Goal: Information Seeking & Learning: Learn about a topic

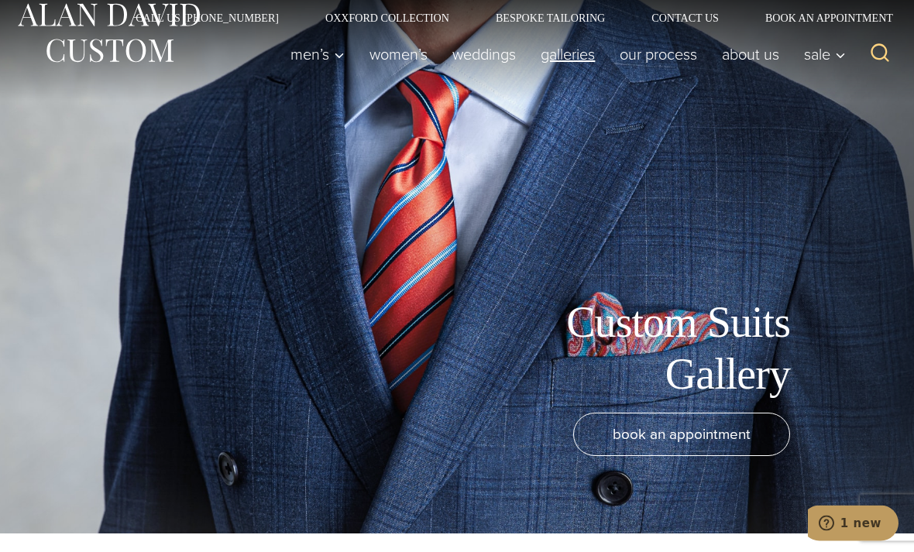
click at [560, 60] on link "Galleries" at bounding box center [567, 55] width 79 height 31
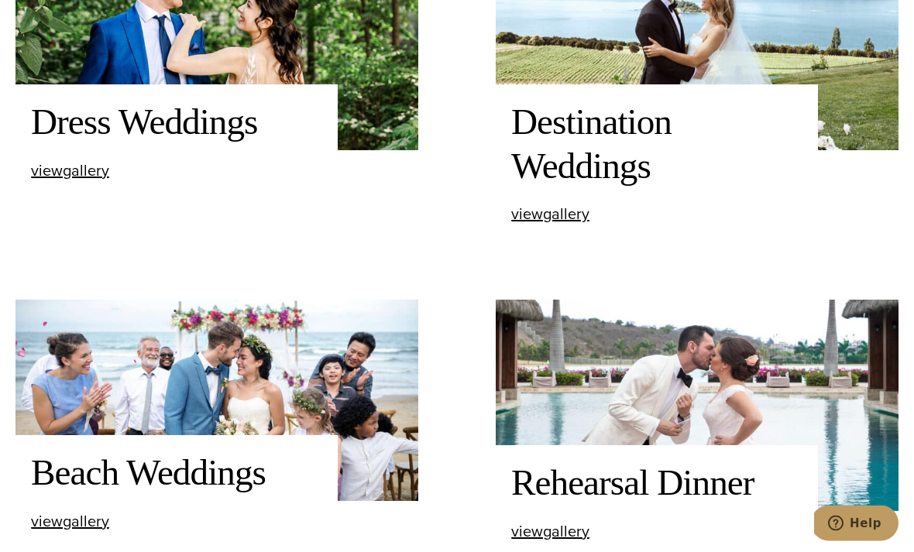
scroll to position [1393, 0]
click at [74, 182] on span "view Dress Weddings gallery" at bounding box center [70, 170] width 78 height 23
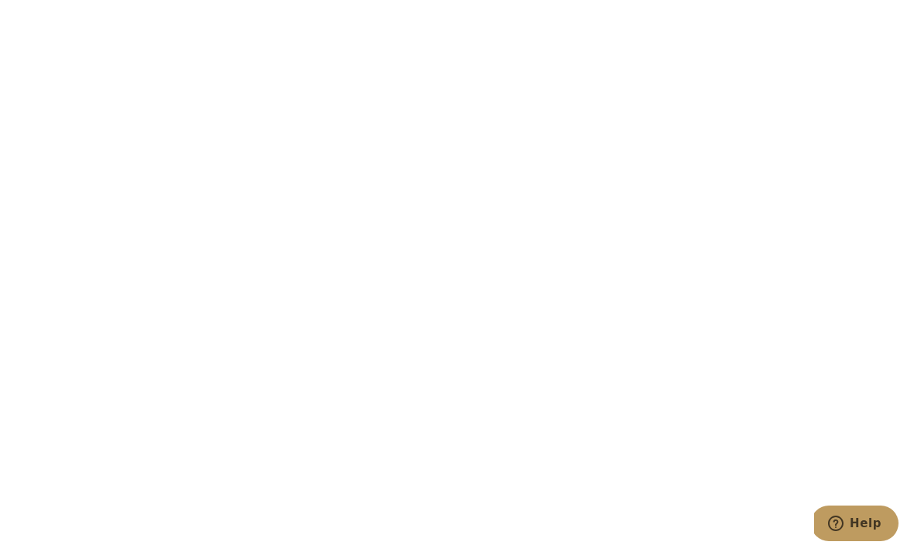
scroll to position [1100, 0]
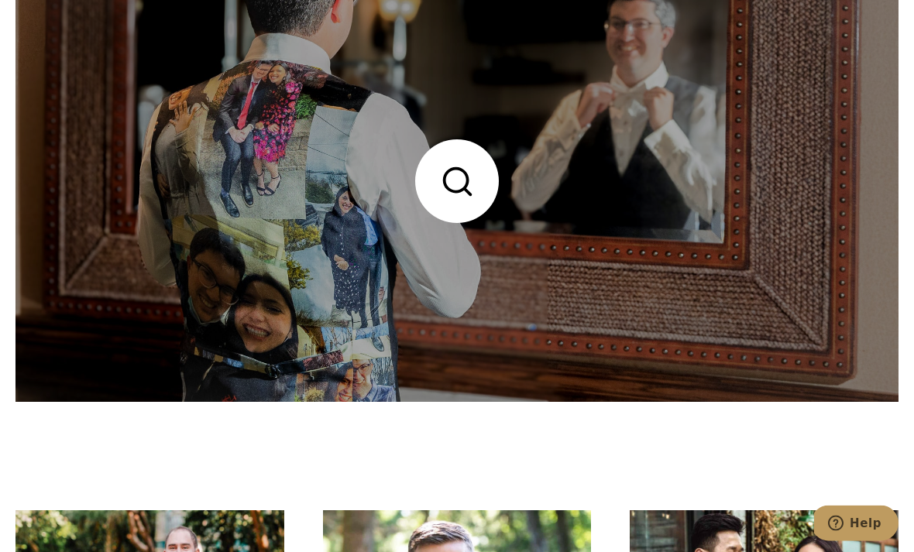
click at [82, 168] on link at bounding box center [456, 182] width 883 height 442
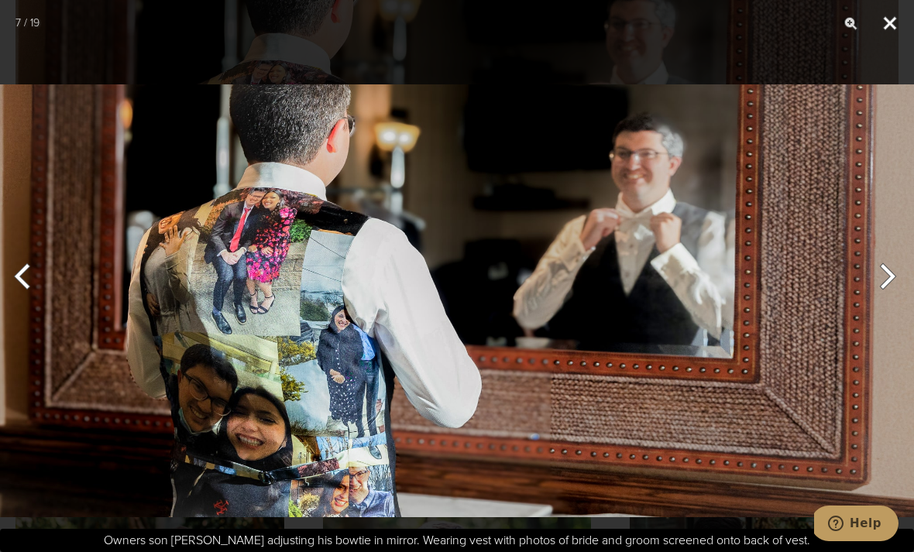
click at [885, 24] on button "Close" at bounding box center [890, 23] width 39 height 46
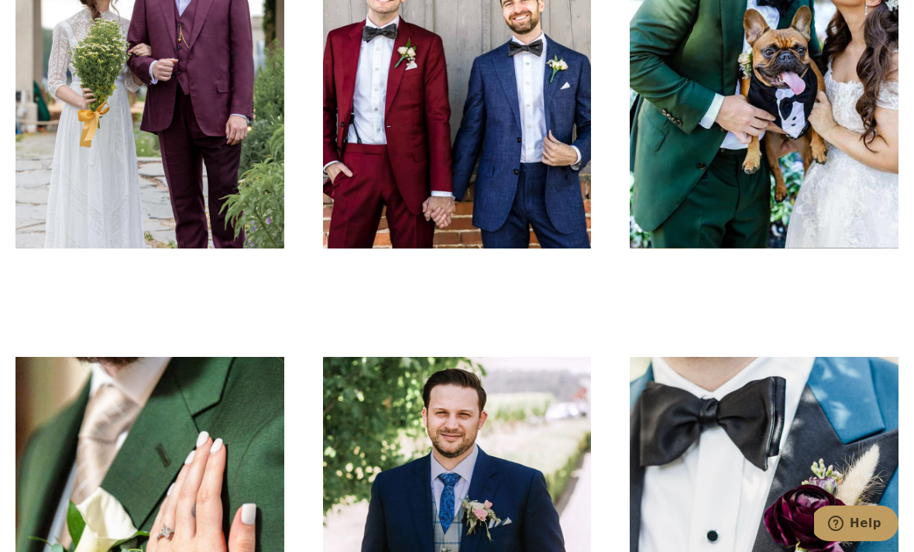
scroll to position [679, 0]
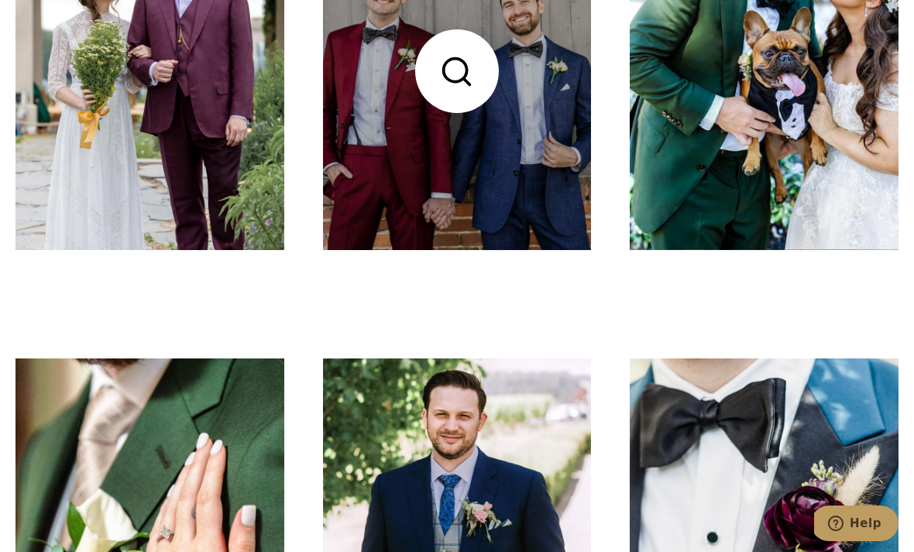
click at [549, 199] on link at bounding box center [457, 71] width 269 height 358
click at [556, 187] on link at bounding box center [457, 71] width 269 height 358
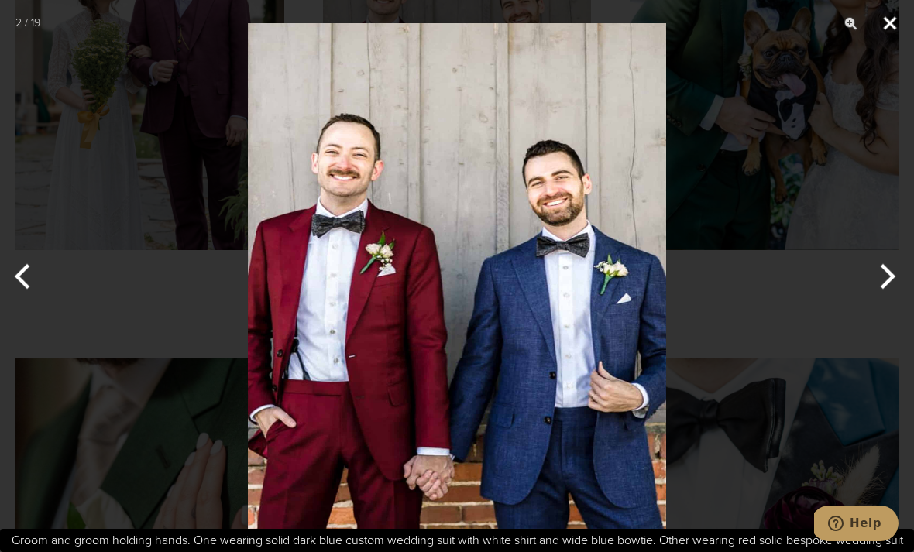
click at [891, 20] on button "Close" at bounding box center [890, 23] width 39 height 46
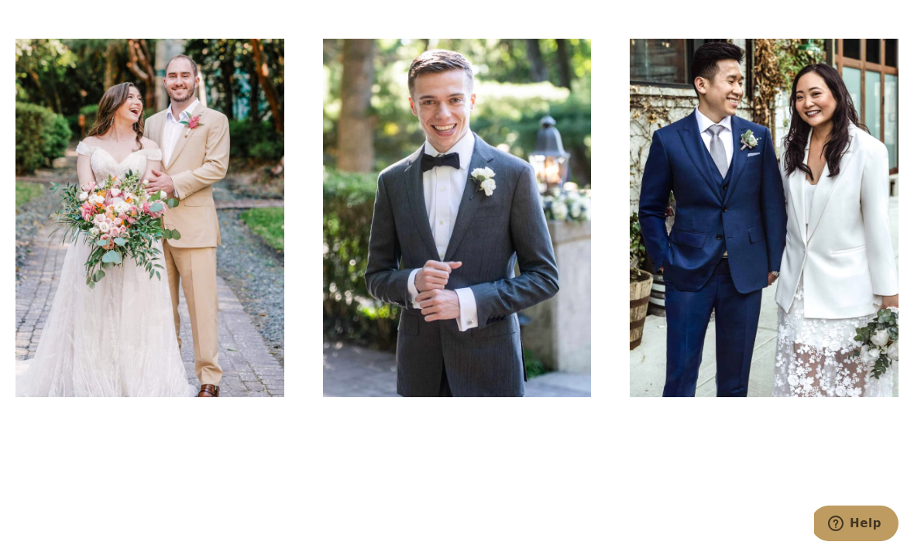
scroll to position [2021, 0]
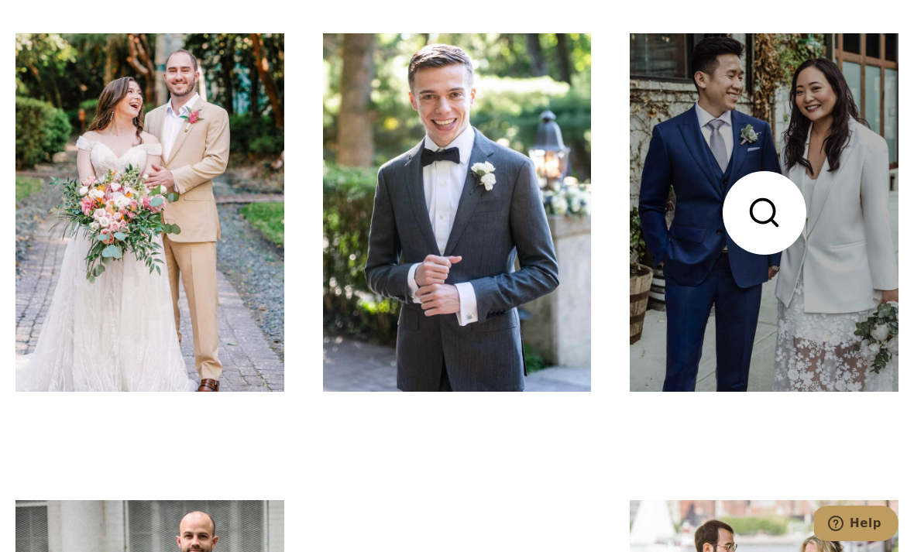
click at [762, 319] on link at bounding box center [764, 212] width 269 height 358
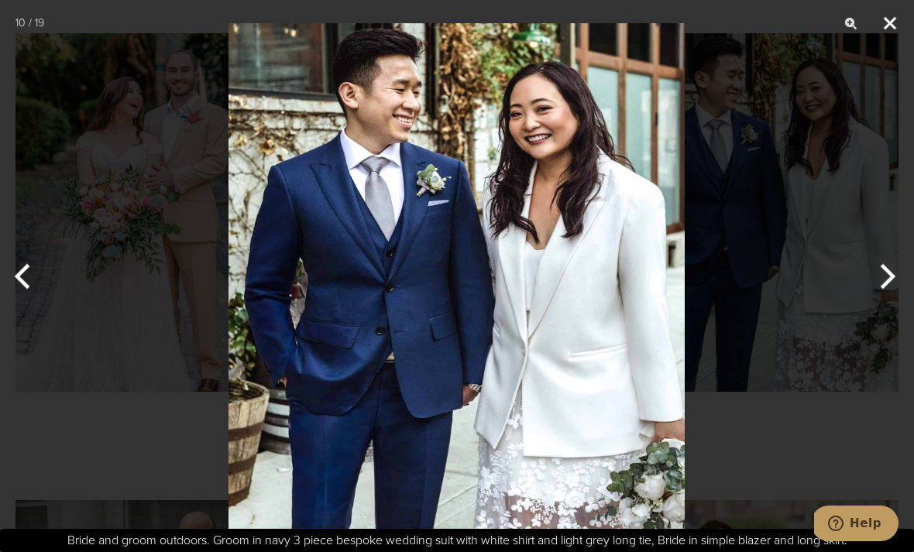
click at [885, 20] on button "Close" at bounding box center [890, 23] width 39 height 46
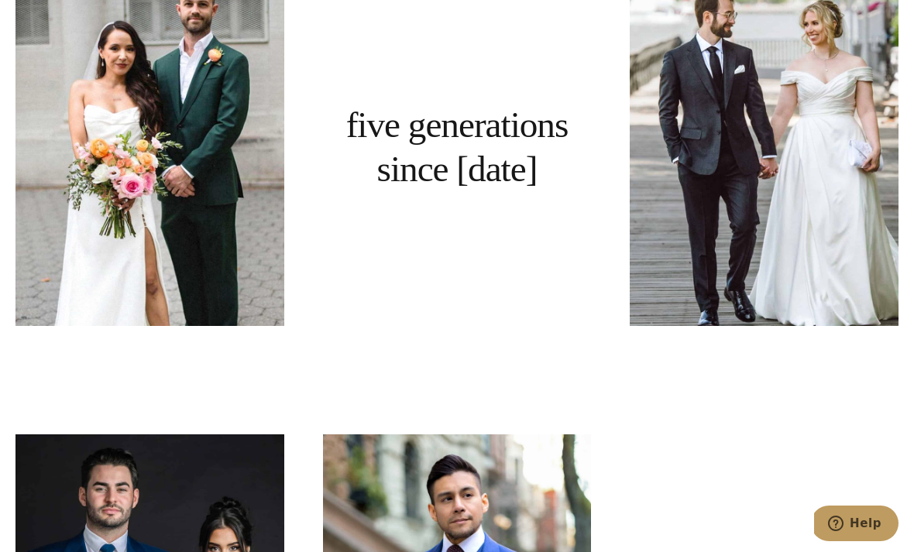
scroll to position [2556, 0]
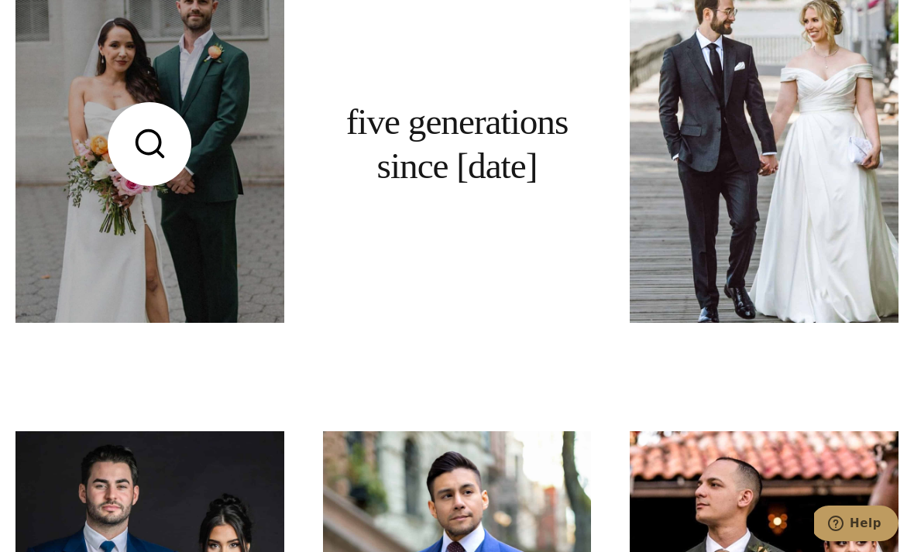
click at [151, 219] on link at bounding box center [149, 144] width 269 height 358
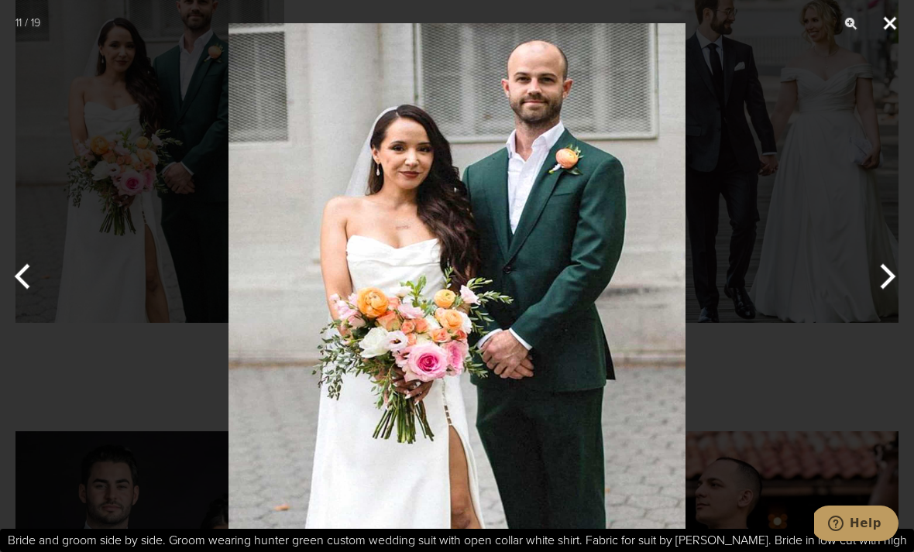
click at [880, 31] on button "Close" at bounding box center [890, 23] width 39 height 46
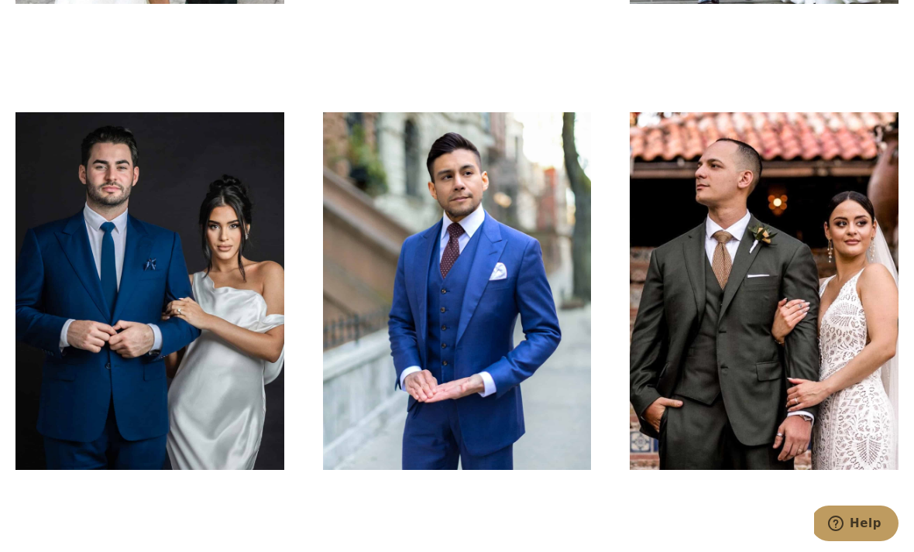
scroll to position [2877, 0]
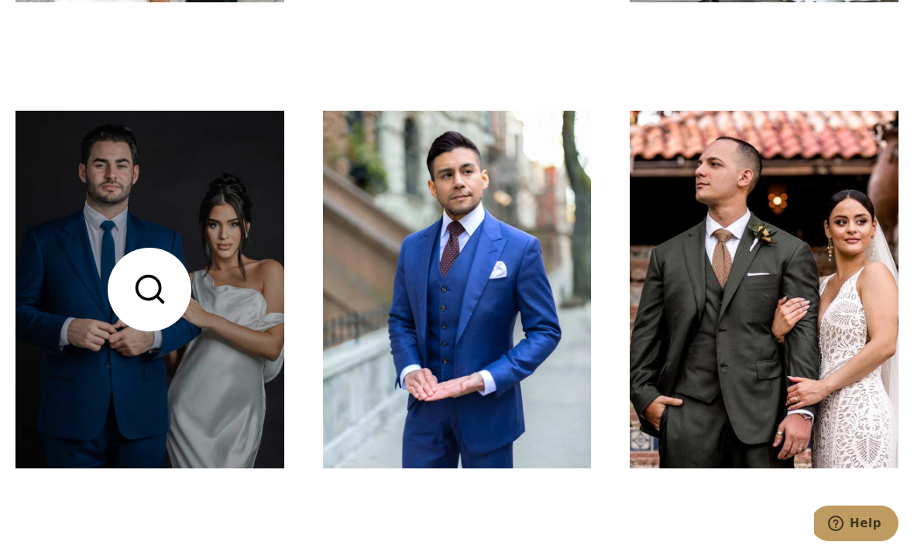
click at [110, 254] on link at bounding box center [149, 290] width 269 height 358
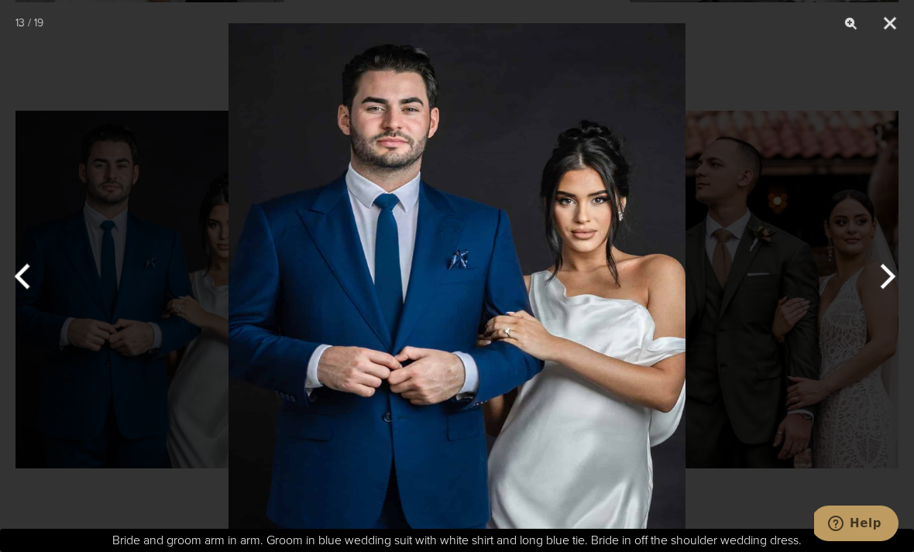
click at [85, 73] on div at bounding box center [457, 276] width 914 height 552
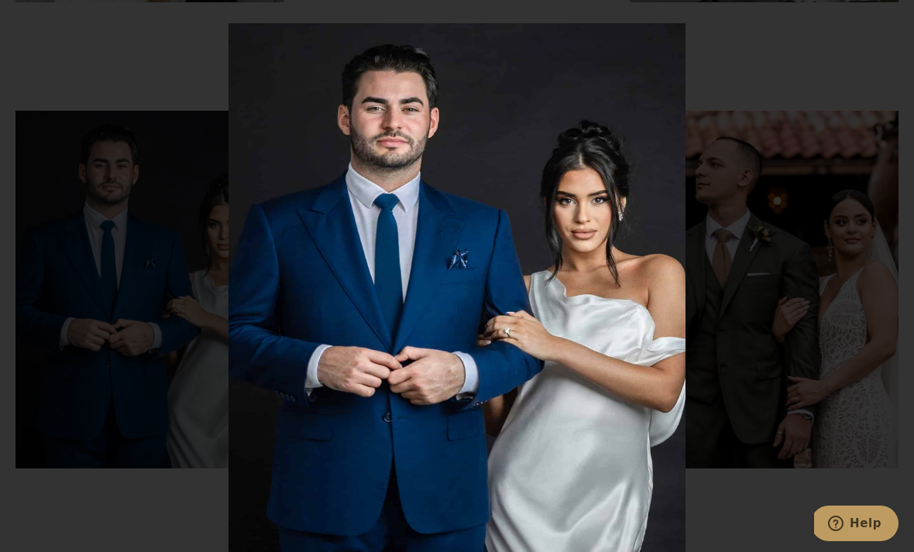
click at [96, 143] on div at bounding box center [457, 276] width 914 height 552
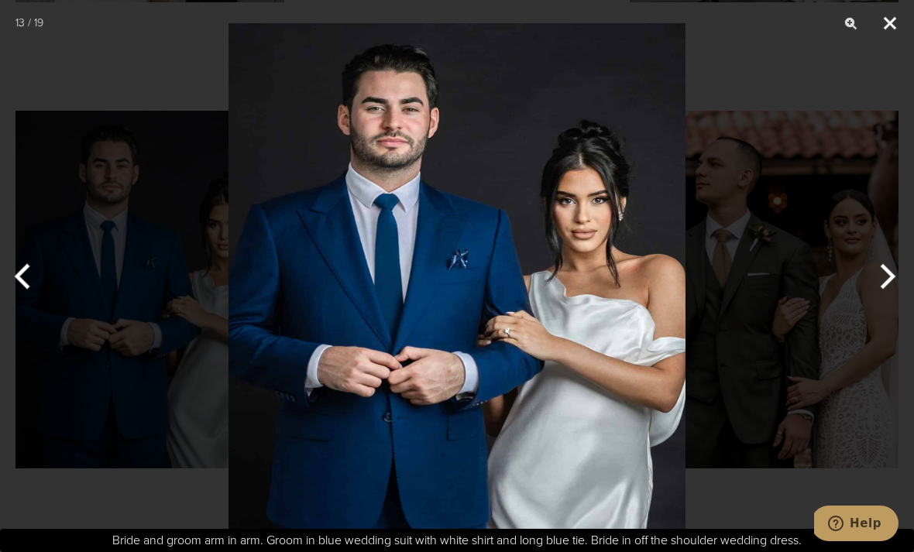
click at [893, 22] on button "Close" at bounding box center [890, 23] width 39 height 46
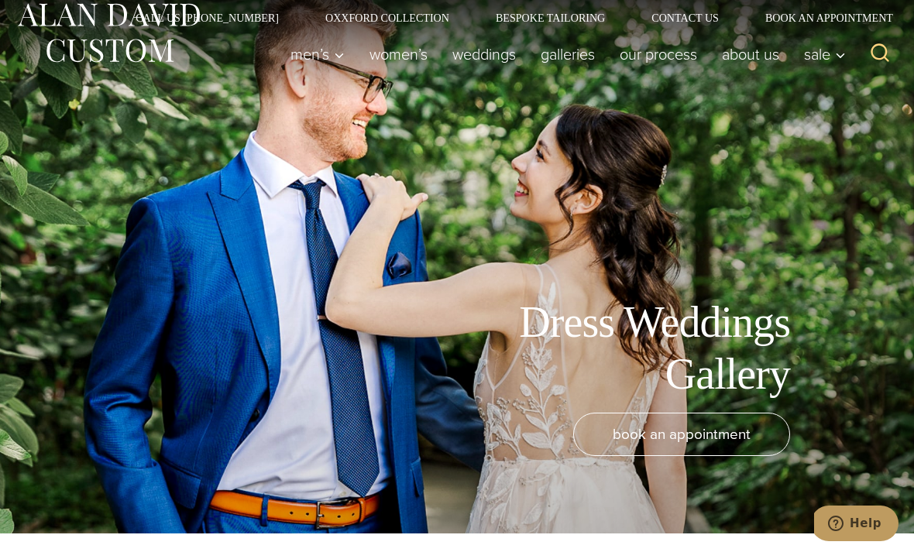
scroll to position [0, 0]
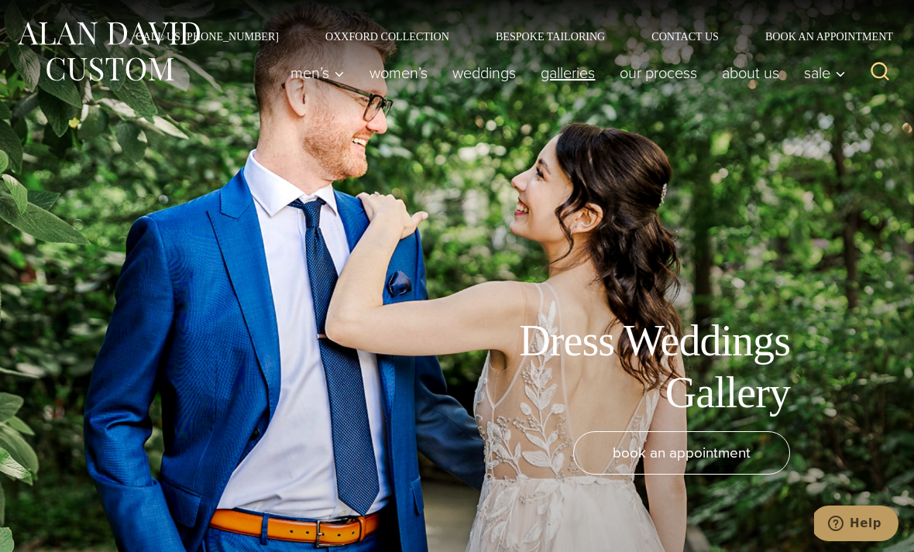
click at [568, 70] on link "Galleries" at bounding box center [567, 72] width 79 height 31
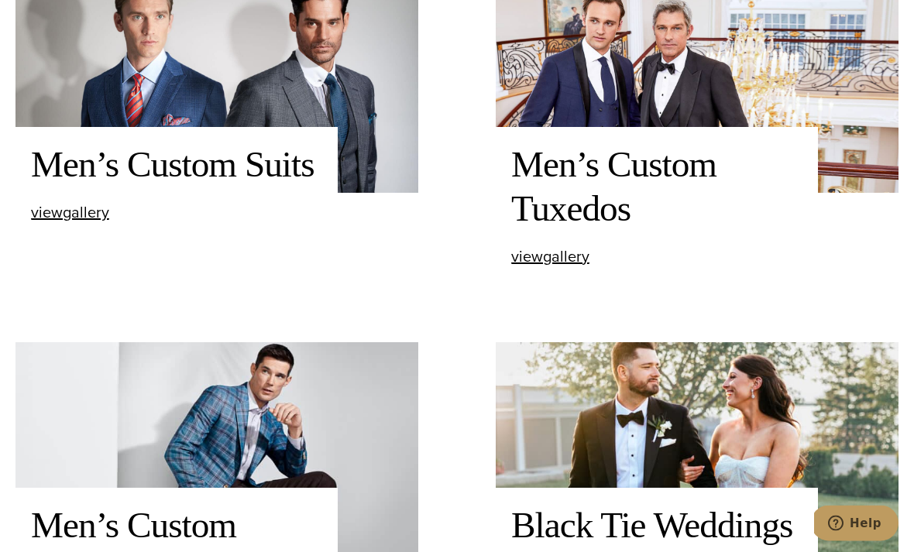
scroll to position [629, 0]
click at [72, 224] on span "view Men’s Custom Suits gallery" at bounding box center [70, 212] width 78 height 23
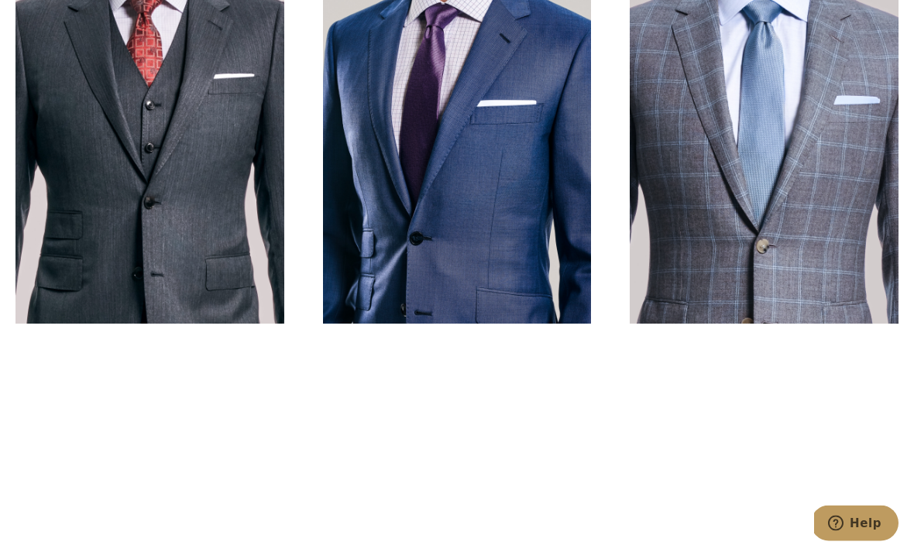
scroll to position [606, 0]
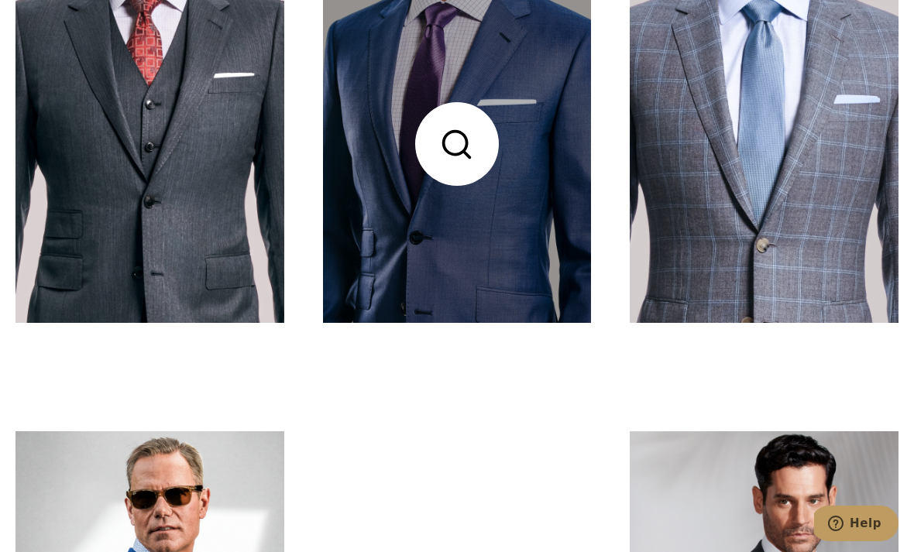
click at [383, 273] on link at bounding box center [457, 144] width 269 height 358
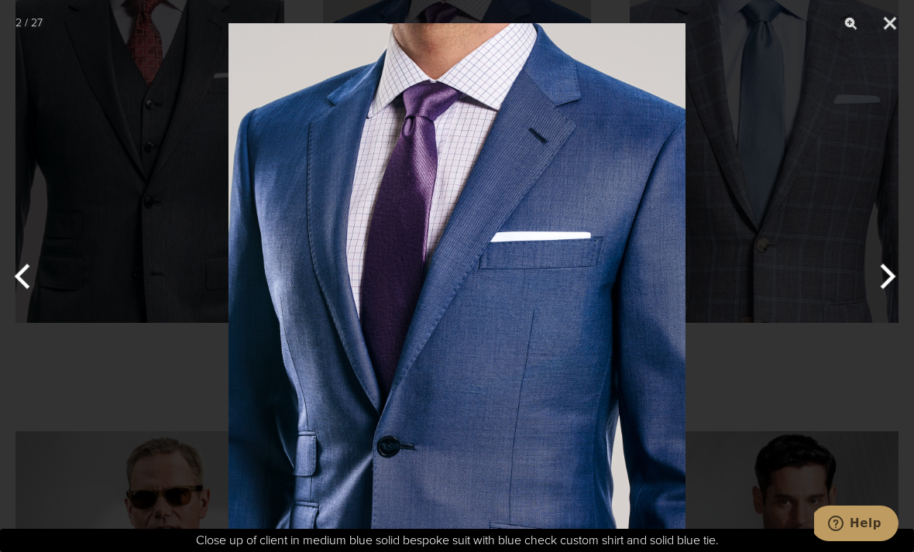
click at [871, 296] on button "Next" at bounding box center [885, 276] width 58 height 77
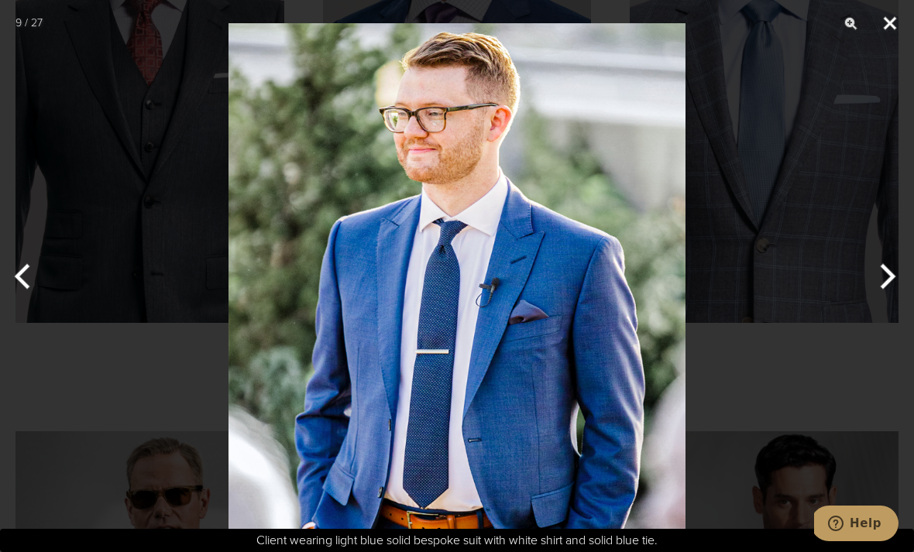
click at [883, 29] on button "Close" at bounding box center [890, 23] width 39 height 46
